Goal: Task Accomplishment & Management: Complete application form

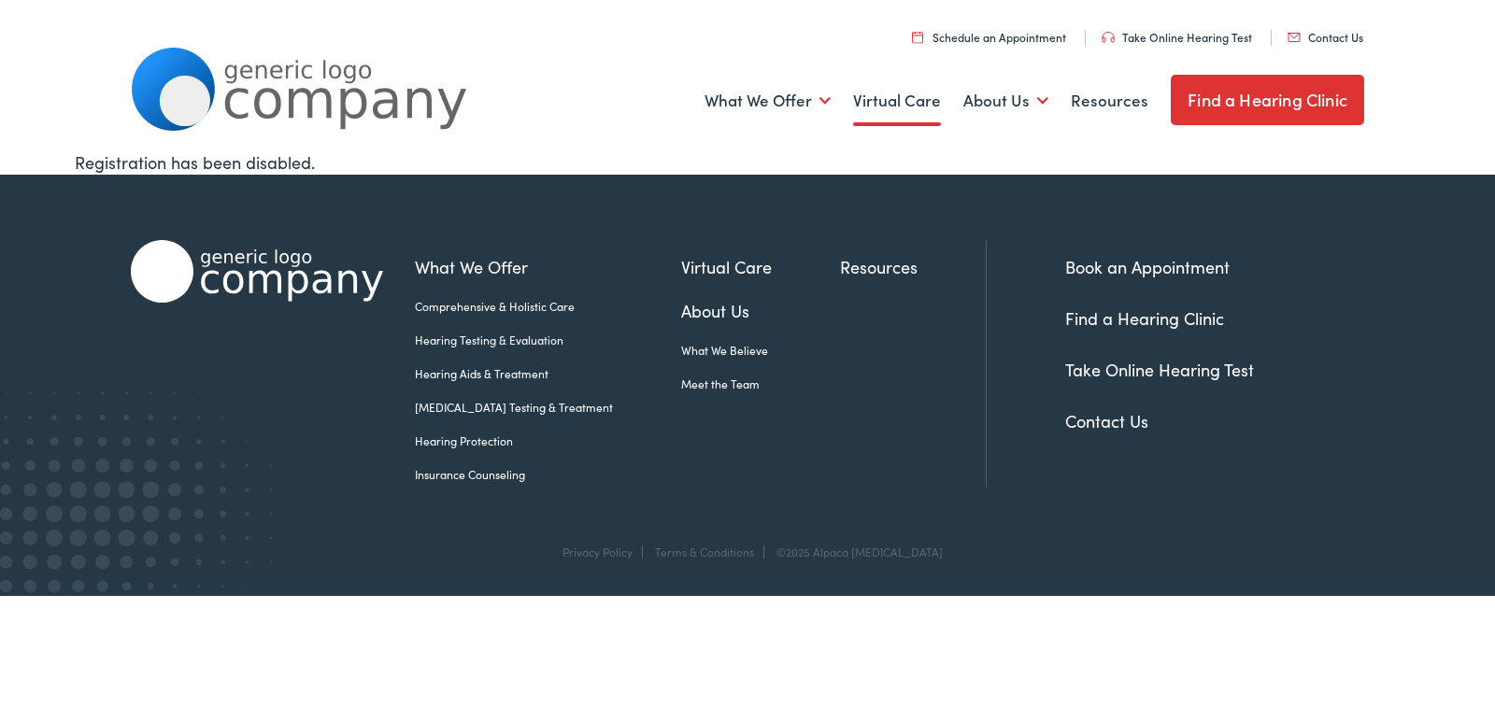
click at [1287, 29] on link "Contact Us" at bounding box center [1325, 37] width 76 height 16
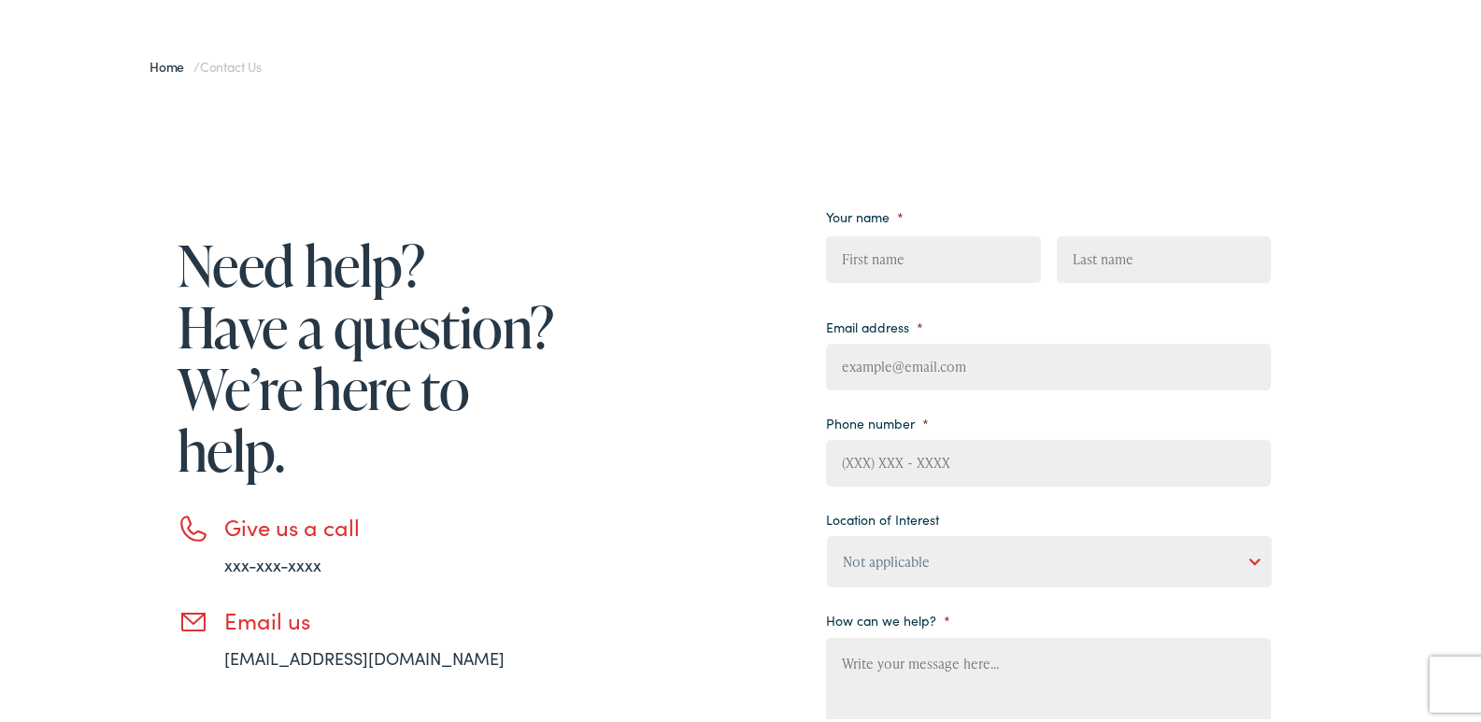
scroll to position [187, 0]
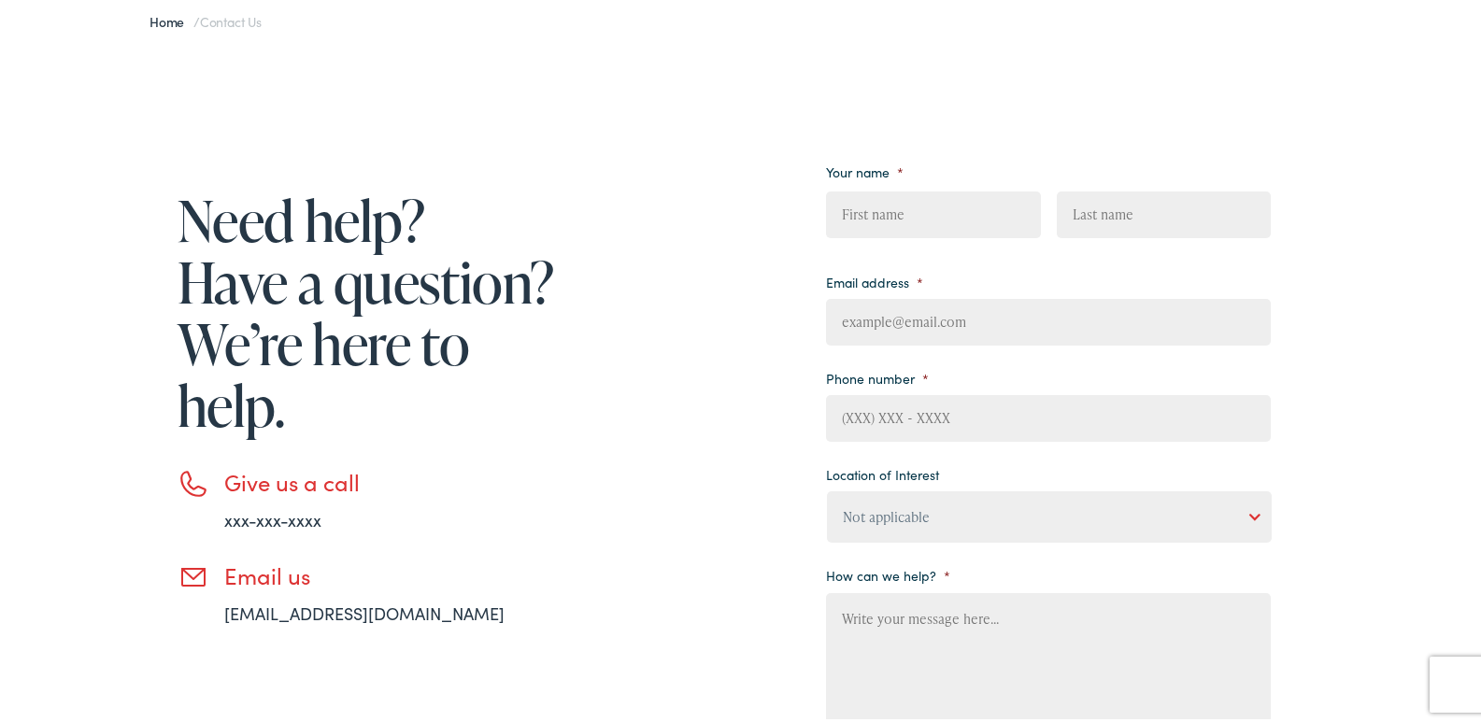
click at [885, 171] on label "Your name *" at bounding box center [865, 168] width 78 height 17
click at [931, 243] on span "First" at bounding box center [940, 216] width 229 height 60
click at [1015, 167] on li "Your name * First Last" at bounding box center [1048, 199] width 445 height 91
drag, startPoint x: 970, startPoint y: 236, endPoint x: 994, endPoint y: 191, distance: 51.8
click at [971, 236] on span "First" at bounding box center [940, 216] width 229 height 60
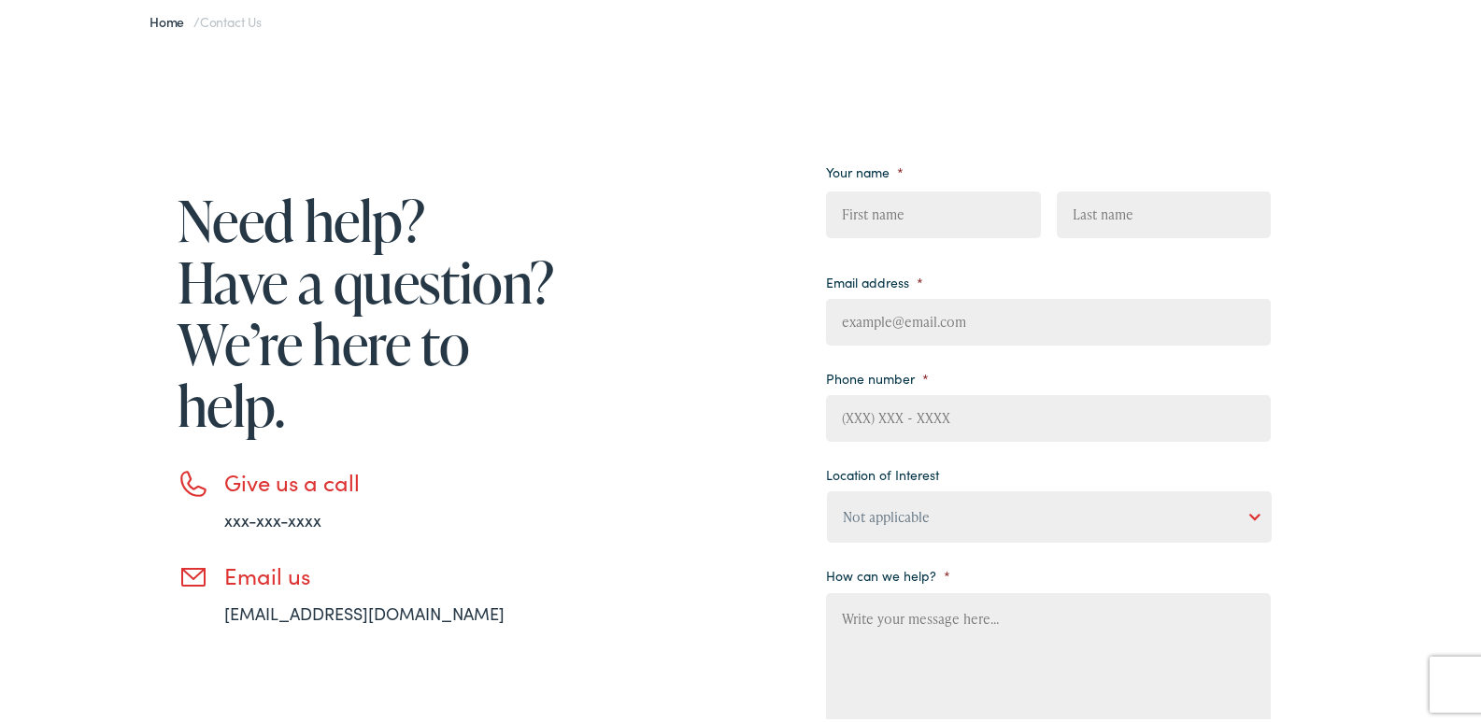
click at [1013, 167] on li "Your name * First Last" at bounding box center [1048, 199] width 445 height 91
click at [991, 239] on span "First" at bounding box center [940, 216] width 229 height 60
drag, startPoint x: 994, startPoint y: 211, endPoint x: 981, endPoint y: 230, distance: 22.8
click at [991, 211] on input "First" at bounding box center [933, 211] width 214 height 47
type input "Fabian"
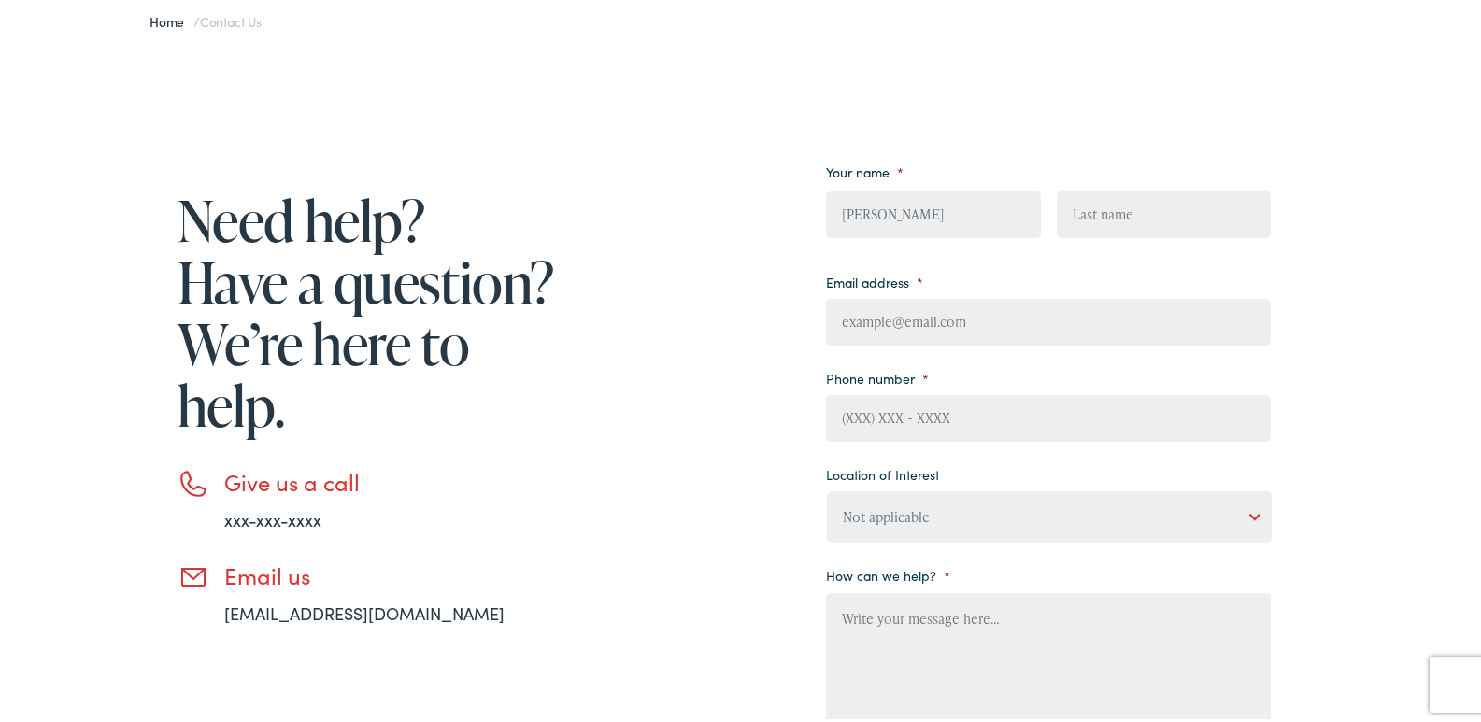
type input "de Kok-Mercado"
type input "fabian@thedb2ldigital.com"
type input "4432429923"
select select "Estes Audiology, San Antonio"
paste textarea "Hi, Want to make your groundbreaking science more understandable and exciting f…"
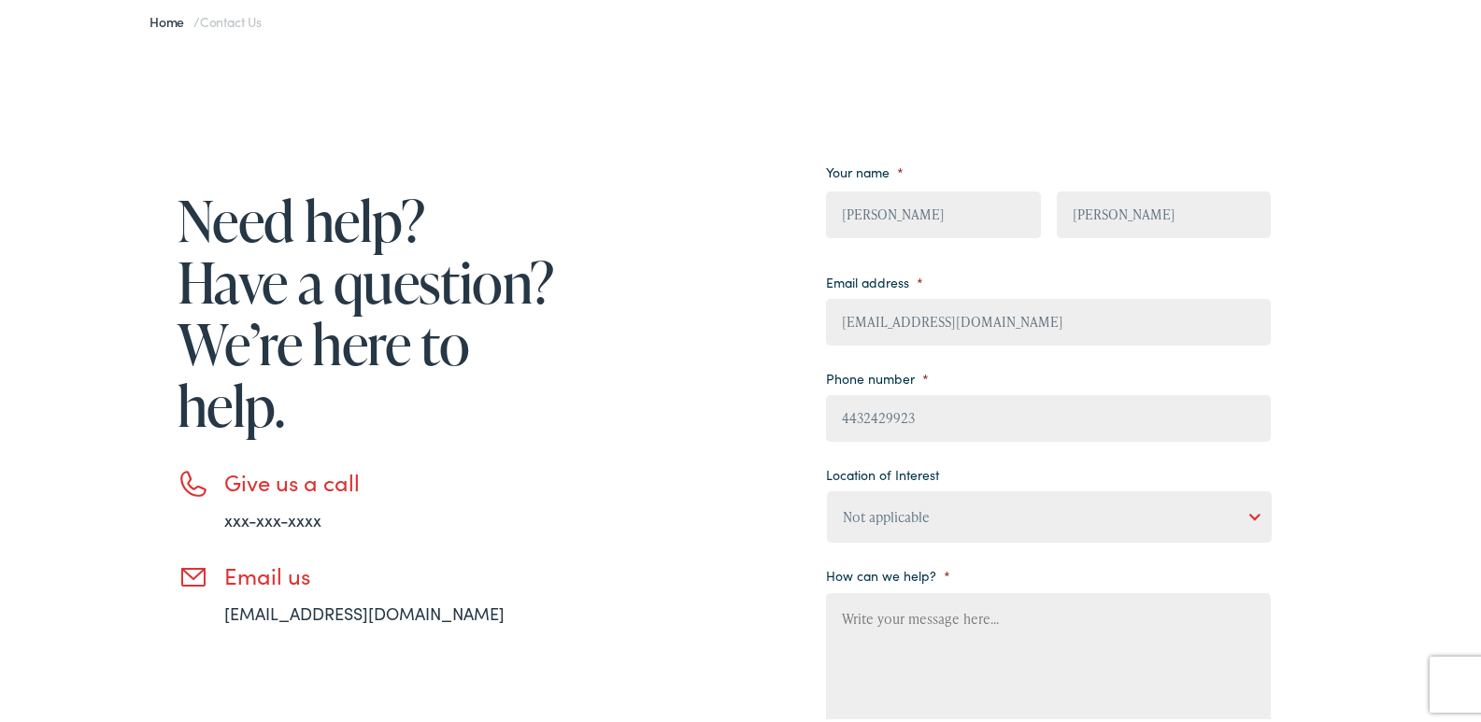
type textarea "Hi, Want to make your groundbreaking science more understandable and exciting f…"
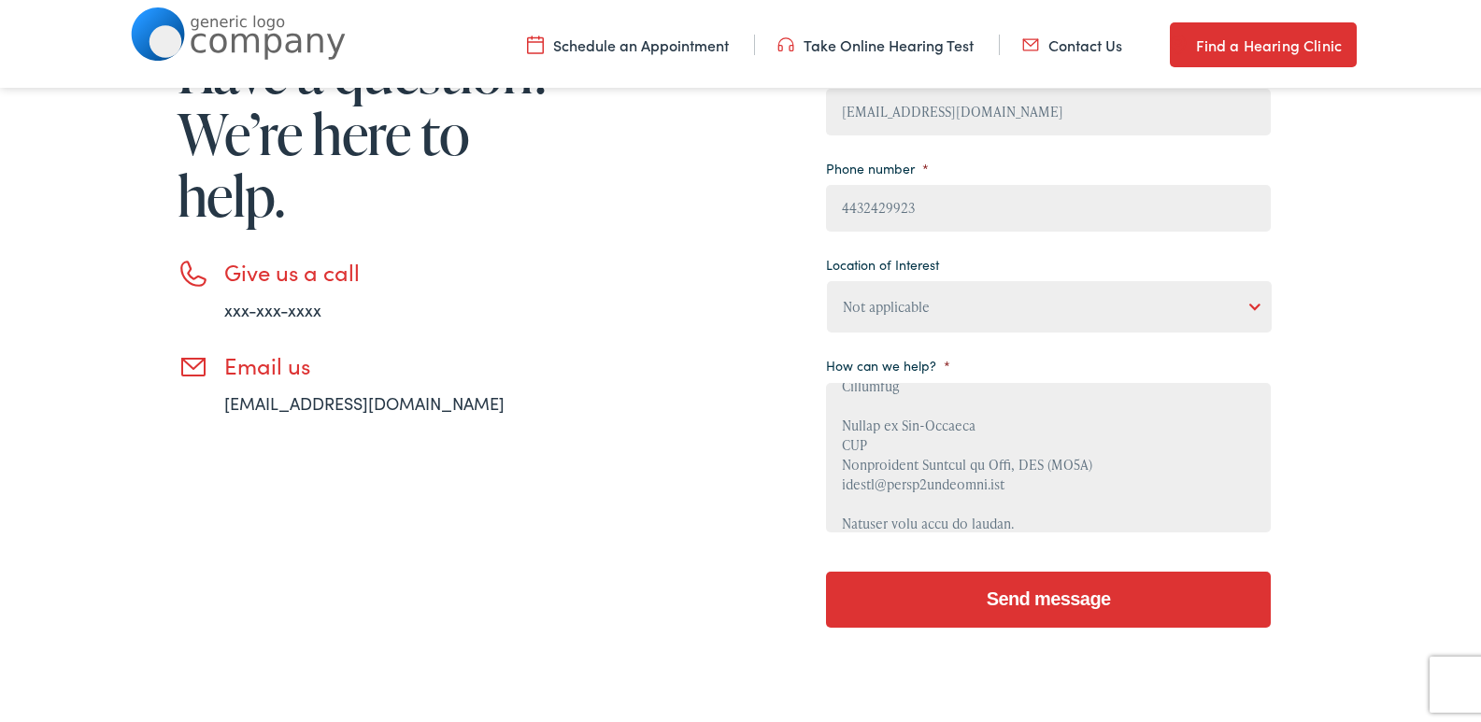
scroll to position [390, 0]
